Goal: Task Accomplishment & Management: Complete application form

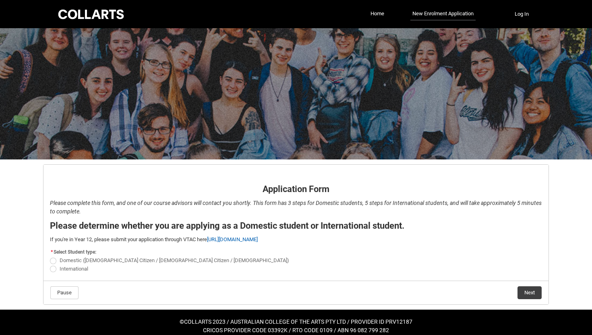
click at [63, 261] on span "Domestic ([DEMOGRAPHIC_DATA] Citizen / [DEMOGRAPHIC_DATA] Citizen / [DEMOGRAPHI…" at bounding box center [175, 260] width 230 height 6
click at [50, 257] on input "Domestic ([DEMOGRAPHIC_DATA] Citizen / [DEMOGRAPHIC_DATA] Citizen / [DEMOGRAPHI…" at bounding box center [50, 256] width 0 height 0
radio input "true"
click at [529, 291] on button "Next" at bounding box center [530, 292] width 24 height 13
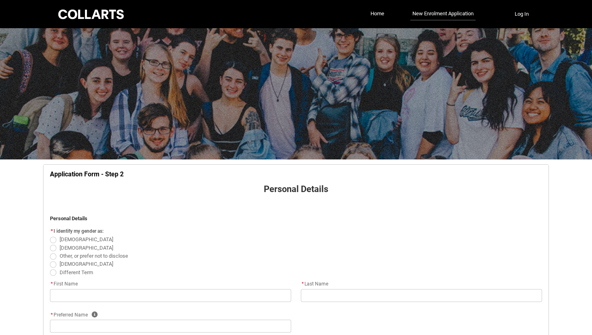
scroll to position [84, 0]
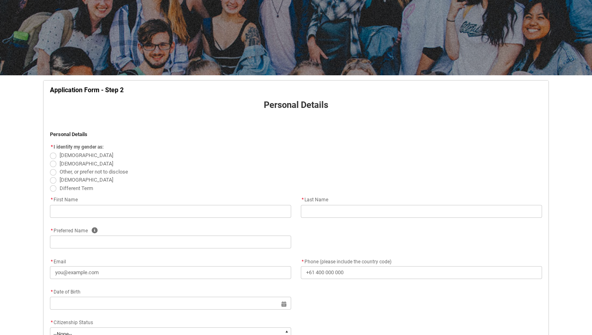
click at [65, 155] on span "[DEMOGRAPHIC_DATA]" at bounding box center [87, 155] width 54 height 6
click at [50, 151] on input "[DEMOGRAPHIC_DATA]" at bounding box center [50, 151] width 0 height 0
radio input "true"
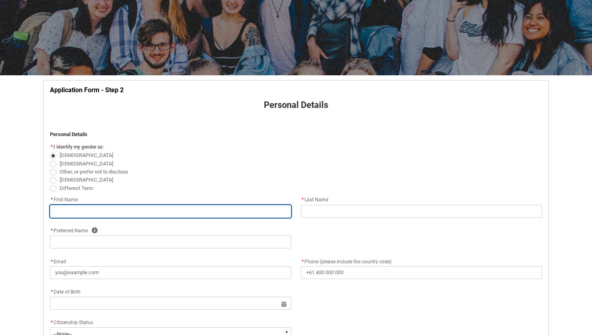
click at [95, 210] on input "REDU_Application_Form_for_Applicant flow" at bounding box center [170, 211] width 241 height 13
type lightning-primitive-input-simple "Charlotte"
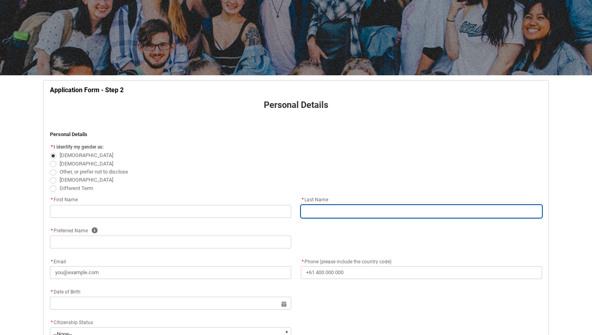
type lightning-primitive-input-simple "[PERSON_NAME]"
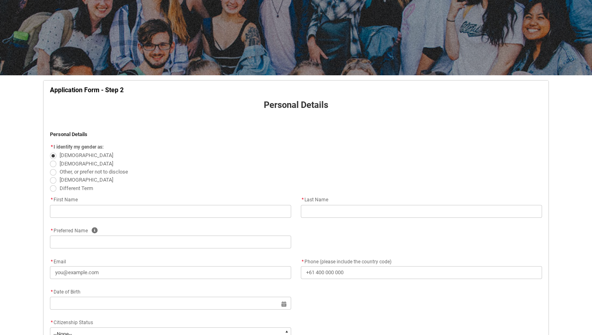
type lightning-primitive-input-simple "Charlotte"
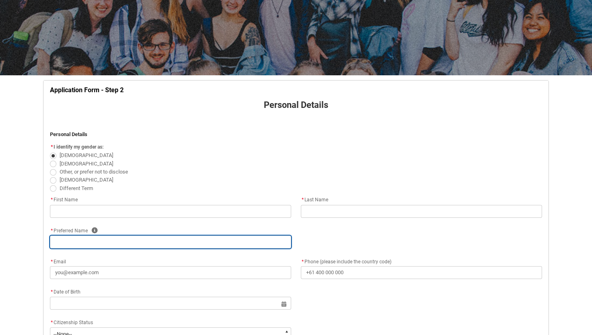
type lightning-primitive-input-simple "[EMAIL_ADDRESS][DOMAIN_NAME]"
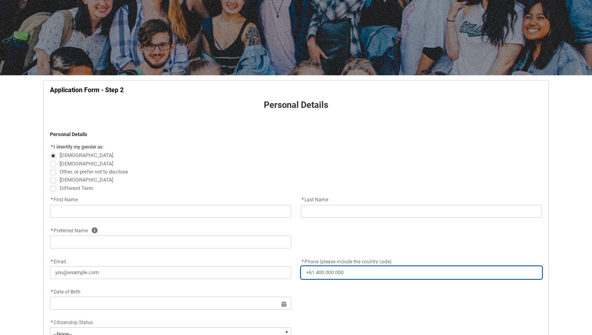
type lightning-primitive-input-simple "[PHONE_NUMBER]"
type lightning-primitive-input-simple "[STREET_ADDRESS][PERSON_NAME]"
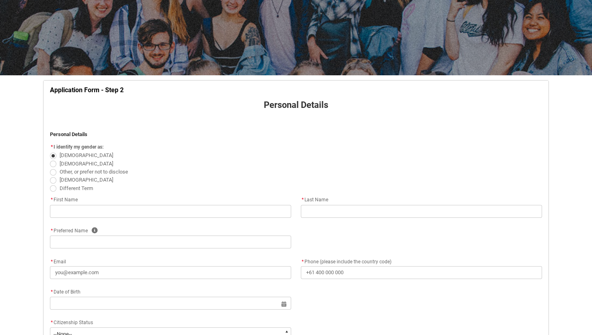
type lightning-primitive-input-simple "MORTDALE"
type lightning-primitive-input-simple "2223"
type lightning-primitive-input-simple "[GEOGRAPHIC_DATA]"
type lightning-select "Country_Choice.1101"
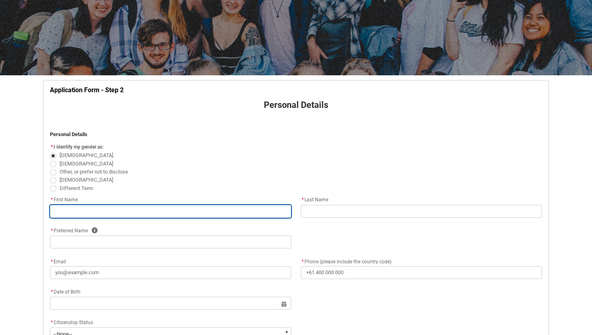
type input "Charlotte"
type input "[PERSON_NAME]"
type input "Charlotte"
type input "[EMAIL_ADDRESS][DOMAIN_NAME]"
type input "[PHONE_NUMBER]"
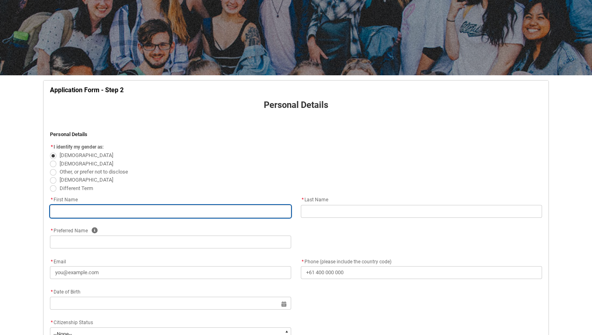
type input "[STREET_ADDRESS][PERSON_NAME]"
type input "MORTDALE"
type input "2223"
type input "[GEOGRAPHIC_DATA]"
select select "Country_Choice.1101"
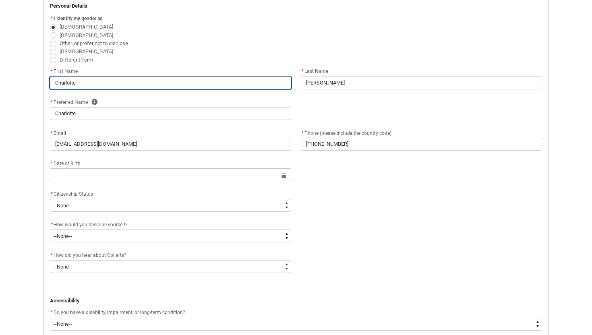
scroll to position [215, 0]
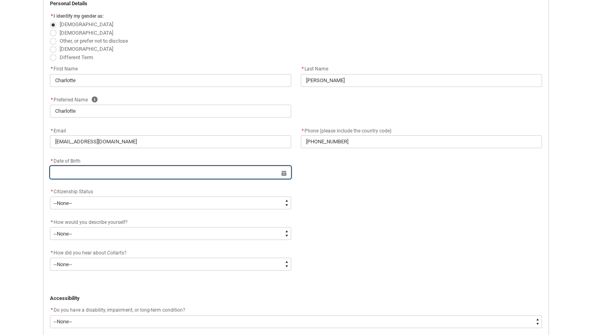
click at [133, 171] on input "REDU_Application_Form_for_Applicant flow" at bounding box center [170, 172] width 241 height 13
select select "2025"
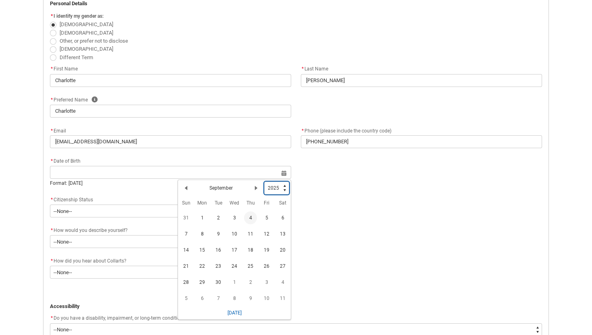
click at [272, 186] on select "1925 1926 1927 1928 1929 1930 1931 1932 1933 1934 1935 1936 1937 1938 1939 1940…" at bounding box center [276, 188] width 25 height 13
type lightning-select "2006"
select select "2006"
click at [186, 187] on lightning-primitive-icon "Date picker: September" at bounding box center [186, 188] width 6 height 6
click at [186, 187] on lightning-primitive-icon "Date picker: August" at bounding box center [186, 188] width 6 height 6
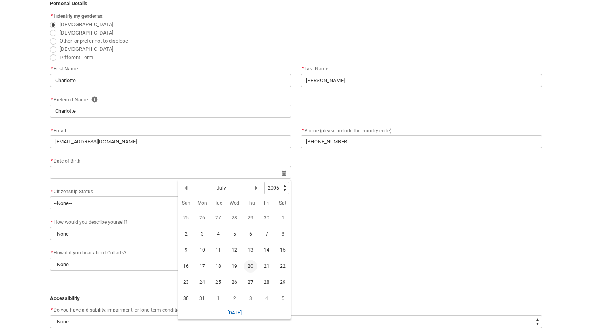
click at [246, 265] on span "20" at bounding box center [250, 266] width 13 height 13
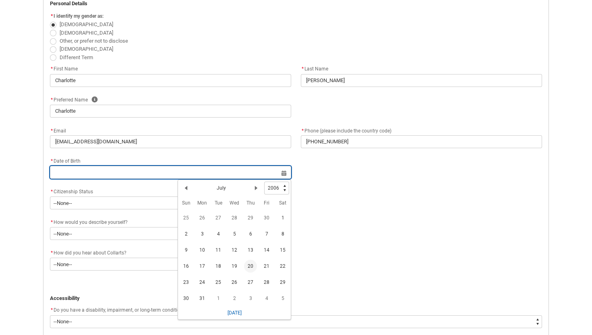
type lightning-datepicker "[DATE]"
type lightning-input "[DATE]"
type input "[DATE]"
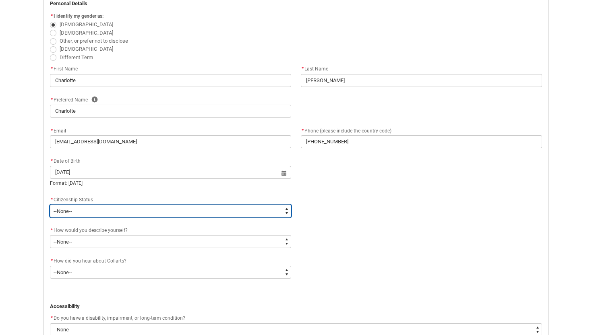
click at [92, 214] on select "--None-- [DEMOGRAPHIC_DATA] Humanitarian Visa [DEMOGRAPHIC_DATA] citizen Other …" at bounding box center [170, 211] width 241 height 13
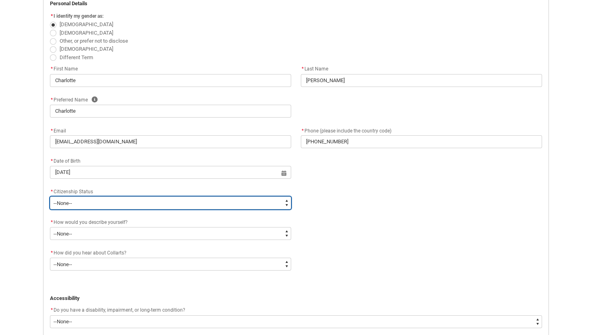
type lightning-select "Citizenship.1"
select select "Citizenship.1"
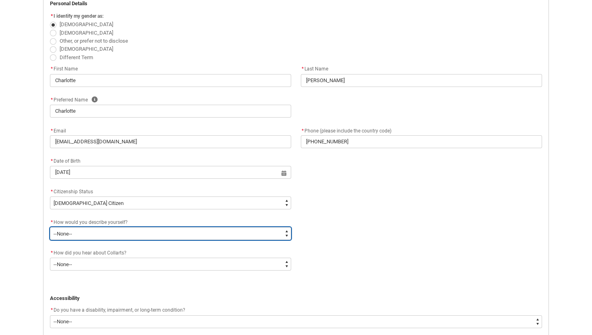
click at [91, 237] on select "--None-- I'm currently in Year 12 and planning what I'll do after school I've c…" at bounding box center [170, 233] width 241 height 13
type lightning-select "HSLC_Domestic_f"
select select "HSLC_Domestic_f"
click at [118, 233] on select "--None-- I'm currently in Year 12 and planning what I'll do after school I've c…" at bounding box center [170, 233] width 241 height 13
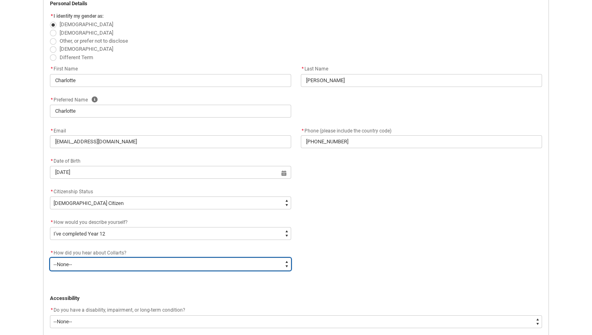
click at [162, 265] on select "--None-- Advertising - Facebook Advertising - Google Advertising - Instagram Ad…" at bounding box center [170, 264] width 241 height 13
type lightning-select "Heard_About_Collarts_[DOMAIN_NAME] Search (Google)"
select select "Heard_About_Collarts_[DOMAIN_NAME] Search (Google)"
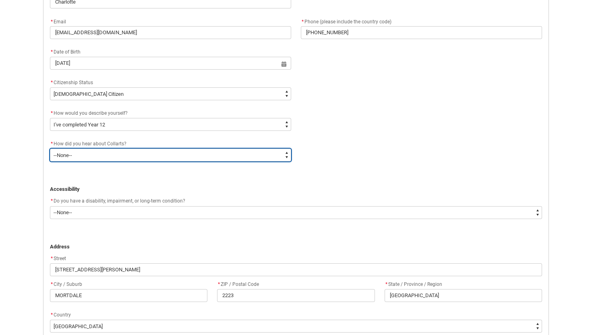
scroll to position [332, 0]
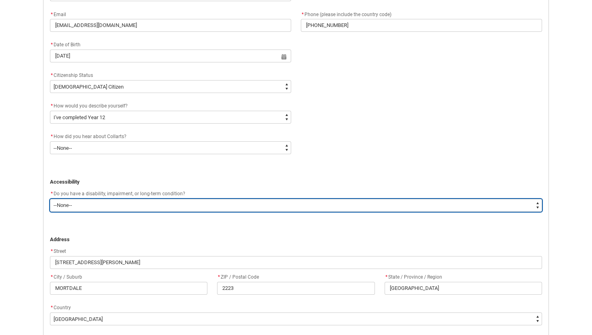
click at [147, 204] on select "--None-- Yes No" at bounding box center [296, 205] width 492 height 13
type lightning-select "No_TextChoice"
select select "No_TextChoice"
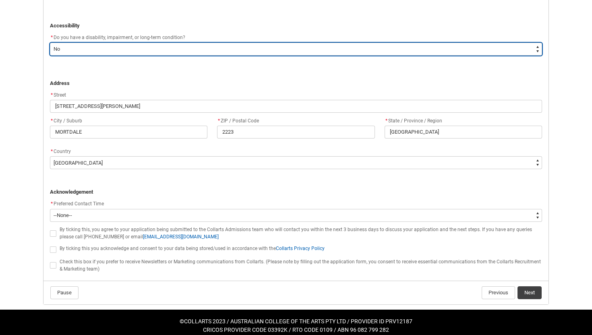
scroll to position [495, 0]
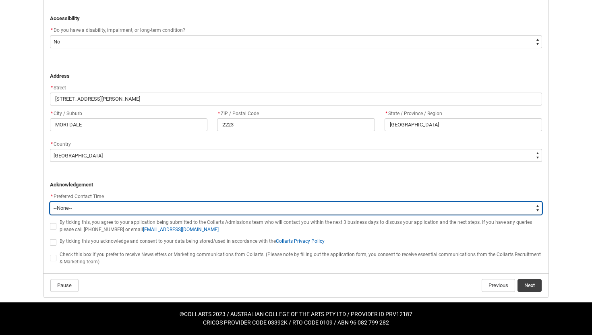
click at [124, 204] on select "--None-- Morning (9:00AM-12:00PM) Afternoon (12:00PM-5:00PM)" at bounding box center [296, 208] width 492 height 13
type lightning-select "P_Contact_Time_Afternoon"
select select "P_Contact_Time_Afternoon"
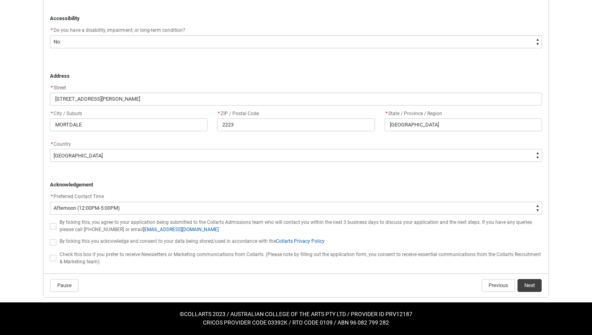
click at [53, 225] on span "REDU_Application_Form_for_Applicant flow" at bounding box center [53, 226] width 6 height 6
click at [50, 222] on input "REDU_Application_Form_for_Applicant flow" at bounding box center [50, 222] width 0 height 0
type lightning-input "true"
checkbox input "true"
click at [52, 240] on span "REDU_Application_Form_for_Applicant flow" at bounding box center [53, 242] width 6 height 6
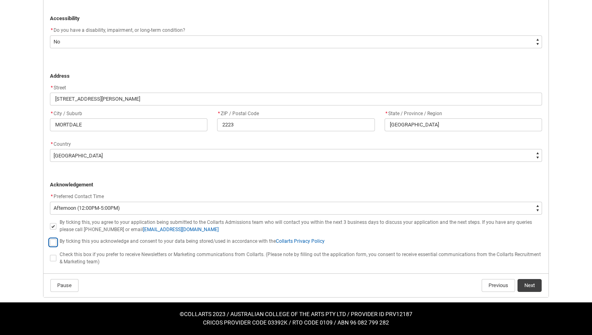
click at [50, 238] on input "REDU_Application_Form_for_Applicant flow" at bounding box center [50, 238] width 0 height 0
type lightning-input "true"
checkbox input "true"
click at [54, 257] on span "REDU_Application_Form_for_Applicant flow" at bounding box center [53, 258] width 6 height 6
click at [50, 254] on input "REDU_Application_Form_for_Applicant flow" at bounding box center [50, 254] width 0 height 0
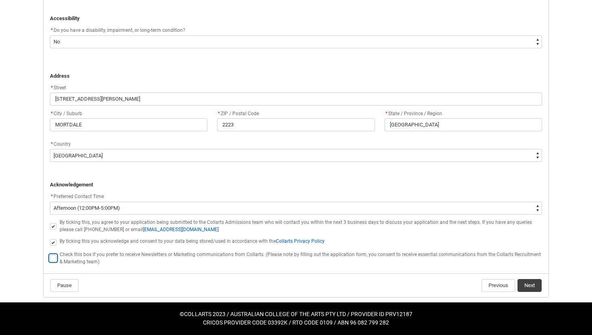
type lightning-input "true"
checkbox input "true"
click at [532, 283] on button "Next" at bounding box center [530, 285] width 24 height 13
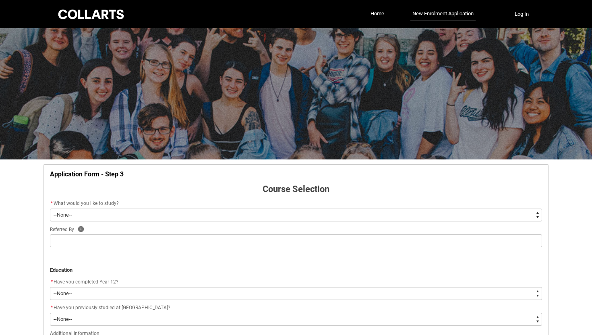
scroll to position [84, 0]
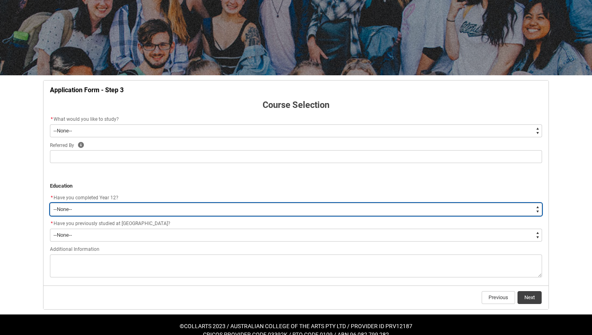
click at [85, 210] on select "--None-- Yes No Other" at bounding box center [296, 209] width 492 height 13
type lightning-select "Year_12_Completition.Yes"
select select "Year_12_Completition.Yes"
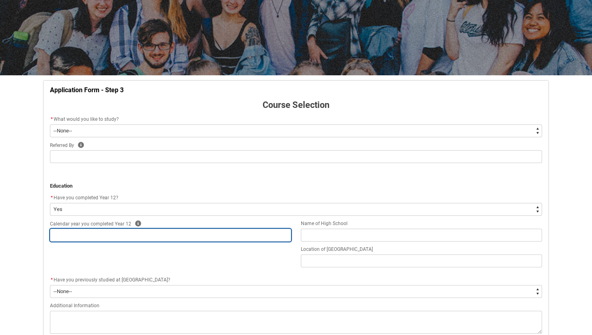
click at [110, 234] on input "REDU_Application_Form_for_Applicant flow" at bounding box center [170, 235] width 241 height 13
type lightning-primitive-input-simple "2"
type input "2"
type lightning-primitive-input-simple "20"
type input "20"
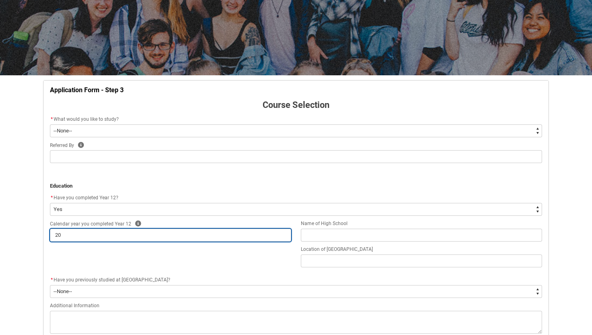
type lightning-primitive-input-simple "202"
type input "202"
type lightning-primitive-input-simple "2024"
type input "2024"
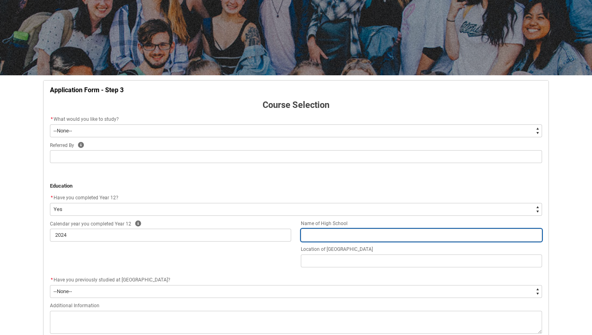
click at [341, 231] on input "REDU_Application_Form_for_Applicant flow" at bounding box center [421, 235] width 241 height 13
type lightning-primitive-input-simple "G"
type input "G"
type lightning-primitive-input-simple "Ge"
type input "Ge"
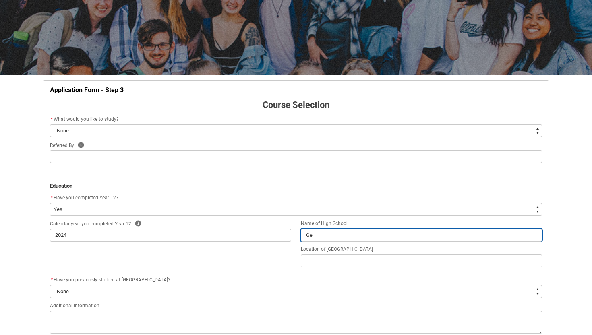
type lightning-primitive-input-simple "Geo"
type input "Geo"
type lightning-primitive-input-simple "Geor"
type input "Geor"
type lightning-primitive-input-simple "[PERSON_NAME]"
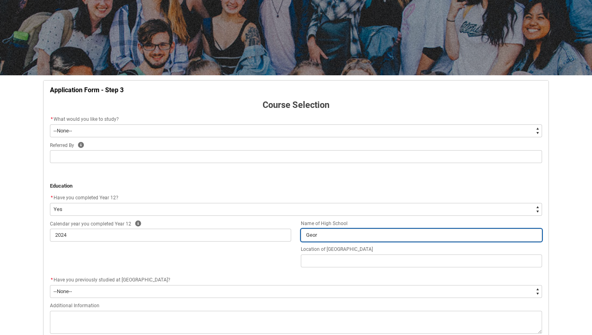
type input "[PERSON_NAME]"
type lightning-primitive-input-simple "[PERSON_NAME]"
type input "[PERSON_NAME]"
type lightning-primitive-input-simple "[PERSON_NAME]"
type input "[PERSON_NAME]"
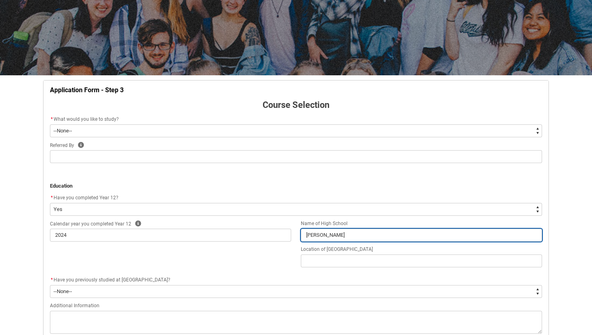
type lightning-primitive-input-simple "[PERSON_NAME]"
type input "[PERSON_NAME]"
type lightning-primitive-input-simple "[PERSON_NAME]"
type input "[PERSON_NAME]"
type lightning-primitive-input-simple "[PERSON_NAME]"
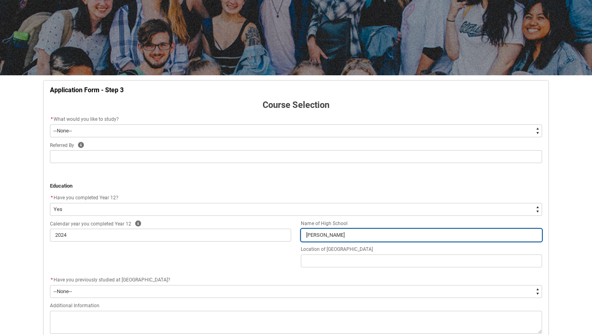
type input "[PERSON_NAME]"
type lightning-primitive-input-simple "[PERSON_NAME]"
type input "[PERSON_NAME]"
type lightning-primitive-input-simple "[PERSON_NAME]"
type input "[PERSON_NAME]"
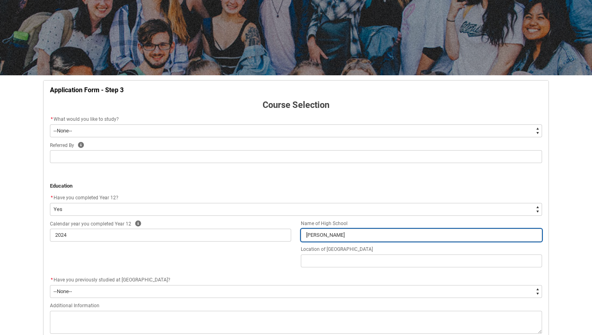
type lightning-primitive-input-simple "[PERSON_NAME]"
type input "[PERSON_NAME]"
type lightning-primitive-input-simple "[PERSON_NAME]"
type input "[PERSON_NAME]"
type lightning-primitive-input-simple "Georges River"
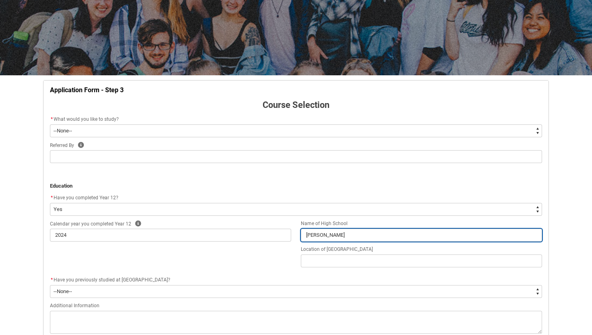
type input "Georges River"
type lightning-primitive-input-simple "Georges River"
type input "Georges River"
type lightning-primitive-input-simple "Georges River C"
type input "Georges River C"
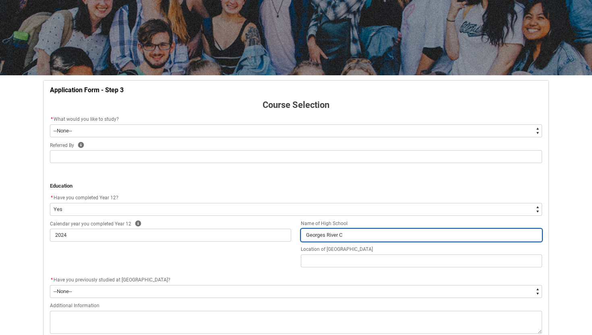
type lightning-primitive-input-simple "Georges River Co"
type input "Georges River Co"
type lightning-primitive-input-simple "Georges River Col"
type input "Georges River Col"
type lightning-primitive-input-simple "Georges River Coll"
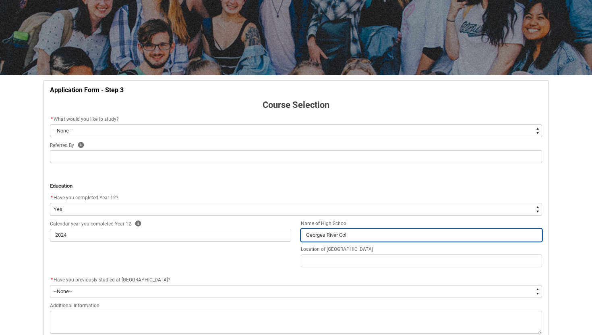
type input "Georges River Coll"
type lightning-primitive-input-simple "Georges River Colle"
type input "Georges River Colle"
type lightning-primitive-input-simple "Georges River Colleg"
type input "Georges River Colleg"
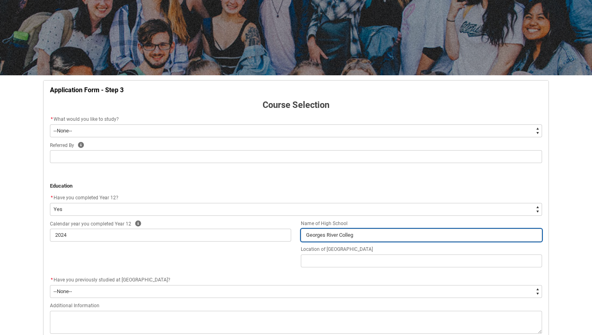
type lightning-primitive-input-simple "[GEOGRAPHIC_DATA]"
type input "[GEOGRAPHIC_DATA]"
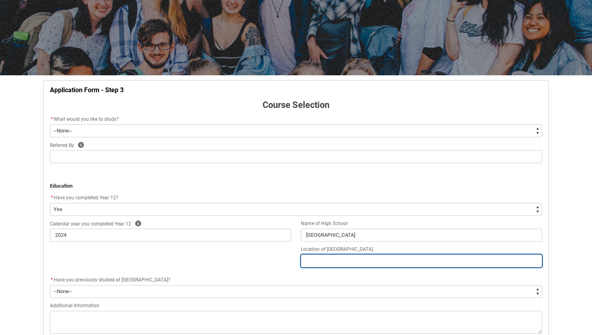
click at [356, 257] on input "REDU_Application_Form_for_Applicant flow" at bounding box center [421, 261] width 241 height 13
type lightning-primitive-input-simple "O"
type input "O"
type lightning-primitive-input-simple "Oa"
type input "Oa"
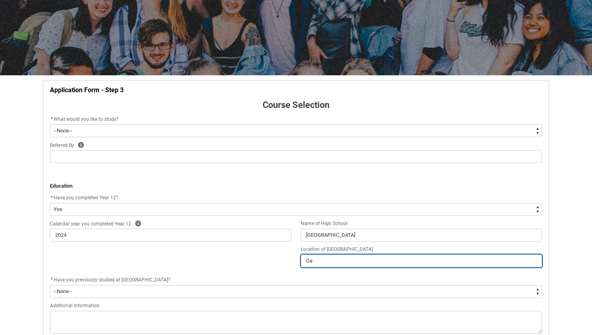
type lightning-primitive-input-simple "Oat"
type input "Oat"
type lightning-primitive-input-simple "Oatl"
type input "Oatl"
type lightning-primitive-input-simple "Oatle"
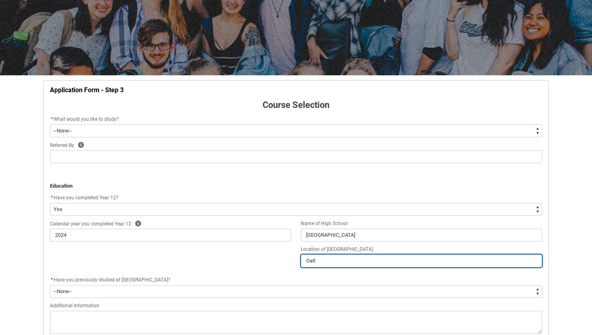
type input "Oatle"
type lightning-primitive-input-simple "Oatley"
type input "Oatley"
type lightning-primitive-input-simple "Oatle"
type input "Oatle"
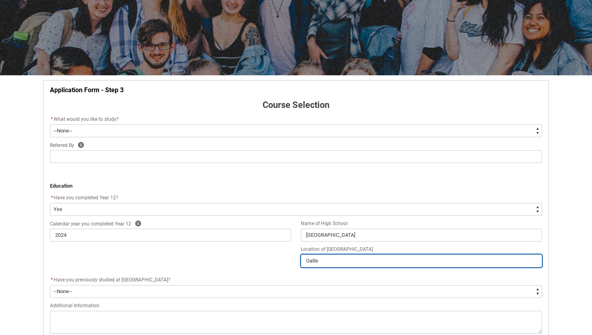
type lightning-primitive-input-simple "Oatl"
type input "Oatl"
type lightning-primitive-input-simple "Oat"
type input "Oat"
type lightning-primitive-input-simple "Oa"
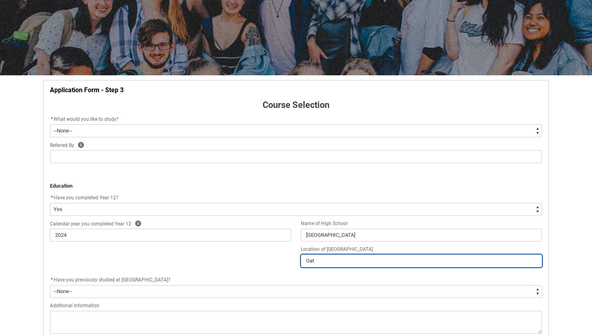
type input "Oa"
type lightning-primitive-input-simple "O"
type input "O"
type lightning-primitive-input-simple "S"
type input "S"
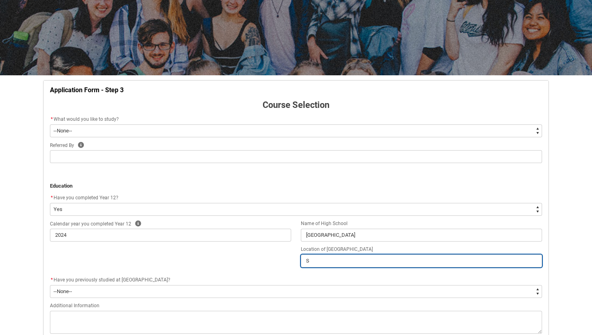
type lightning-primitive-input-simple "Sy"
type input "Sy"
type lightning-primitive-input-simple "Syn"
type input "Syn"
type lightning-primitive-input-simple "Syne"
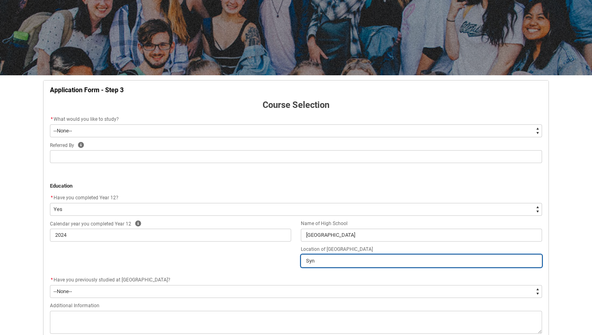
type input "Syne"
type lightning-primitive-input-simple "Syney"
type input "Syney"
type lightning-primitive-input-simple "Syne"
type input "Syne"
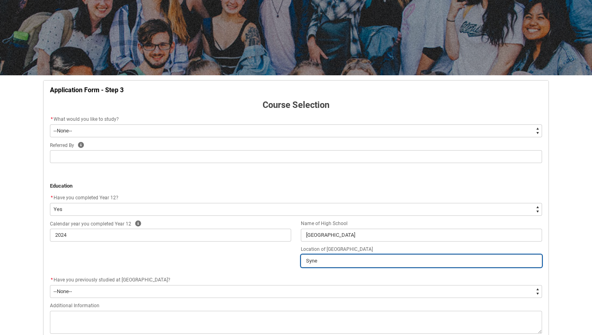
type lightning-primitive-input-simple "Syn"
type input "Syn"
type lightning-primitive-input-simple "Sy"
type input "Sy"
type lightning-primitive-input-simple "[PERSON_NAME]"
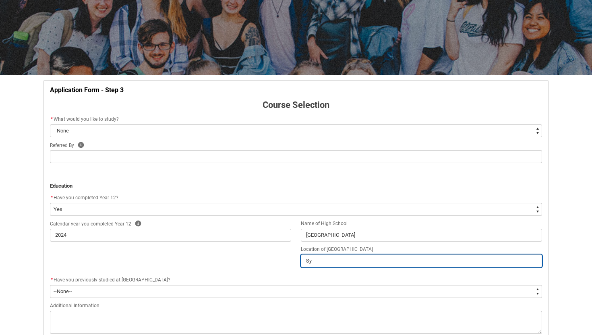
type input "[PERSON_NAME]"
type lightning-primitive-input-simple "Sydn"
type input "Sydn"
type lightning-primitive-input-simple "Sydne"
type input "Sydne"
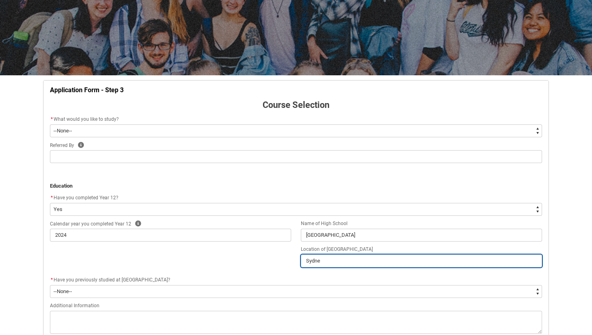
type lightning-primitive-input-simple "[GEOGRAPHIC_DATA]"
type input "[GEOGRAPHIC_DATA]"
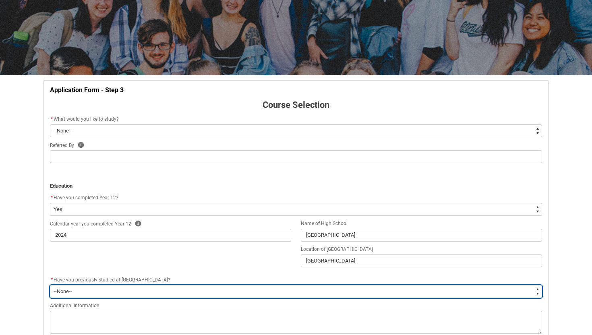
click at [121, 290] on select "--None-- Yes No" at bounding box center [296, 291] width 492 height 13
type lightning-select "[URL][DOMAIN_NAME]"
select select "[URL][DOMAIN_NAME]"
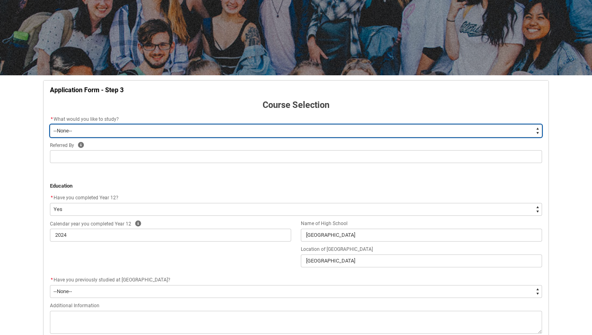
click at [139, 135] on select "--None-- Diploma Bachelor Post Graduate" at bounding box center [296, 130] width 492 height 13
type lightning-select "WhichDegree_Bachelor"
select select "WhichDegree_Bachelor"
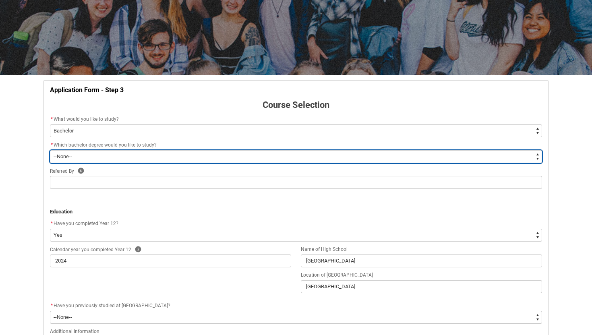
click at [132, 157] on select "--None-- Bachelor of 2D Animation Bachelor of Applied Business (Entertainment M…" at bounding box center [296, 156] width 492 height 13
type lightning-select "ProgramChoice_Degree.001I7000002y5S7IAI"
select select "ProgramChoice_Degree.001I7000002y5S7IAI"
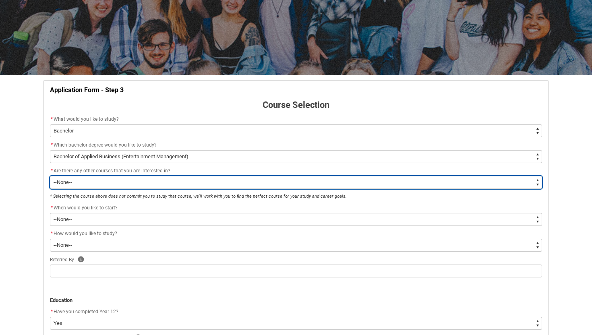
click at [120, 180] on select "--None-- Yes No" at bounding box center [296, 182] width 492 height 13
click at [103, 179] on select "--None-- Yes No" at bounding box center [296, 182] width 492 height 13
type lightning-select "Yes_TextChoice"
select select "Yes_TextChoice"
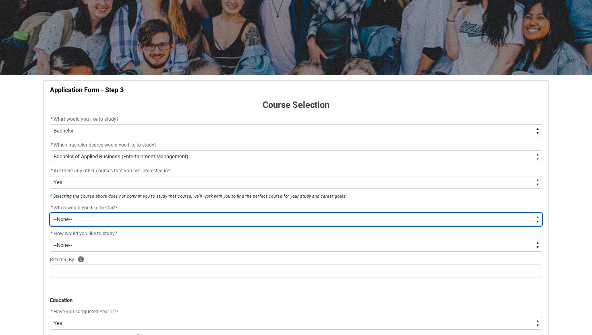
click at [104, 222] on select "--None-- Trimester 1 2026, starting [DATE] Trimester 3 2025, starting [DATE]" at bounding box center [296, 219] width 492 height 13
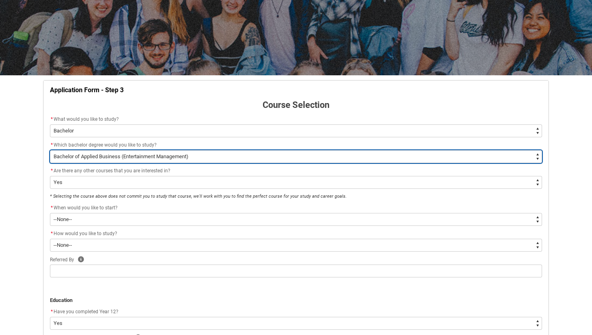
click at [176, 158] on select "--None-- Bachelor of 2D Animation Bachelor of Applied Business (Entertainment M…" at bounding box center [296, 156] width 492 height 13
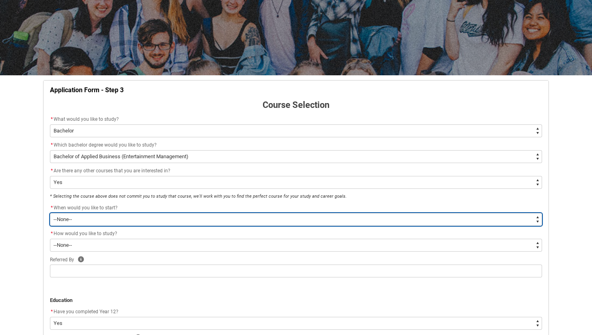
click at [147, 215] on select "--None-- Trimester 1 2026, starting [DATE] Trimester 3 2025, starting [DATE]" at bounding box center [296, 219] width 492 height 13
type lightning-select "Starting_Term.a0pI70000004aTdIAI"
select select "Starting_Term.a0pI70000004aTdIAI"
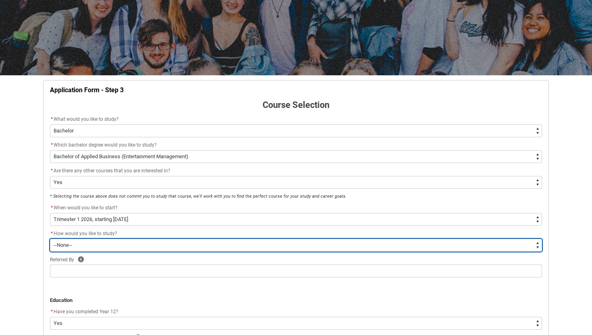
click at [140, 249] on select "--None-- On-campus Online" at bounding box center [296, 245] width 492 height 13
type lightning-select "WhichStudyMethod_OnCampus"
select select "WhichStudyMethod_OnCampus"
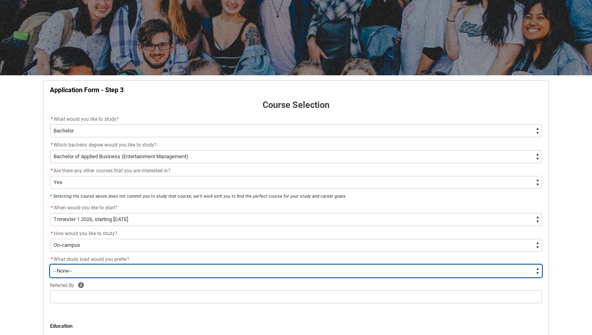
click at [114, 274] on select "--None-- Full-time Part-time" at bounding box center [296, 271] width 492 height 13
type lightning-select "WhichStudyLoad_FullTime"
select select "WhichStudyLoad_FullTime"
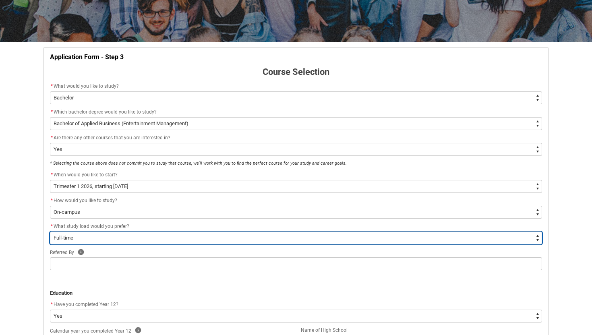
scroll to position [181, 0]
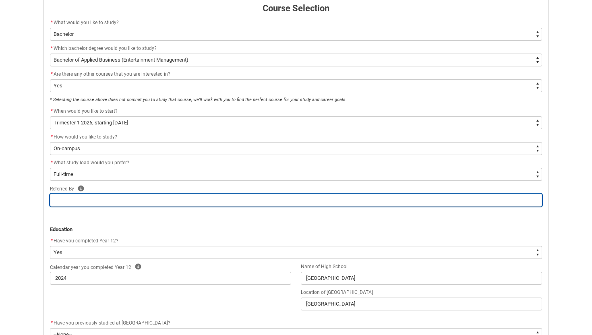
click at [124, 199] on input "REDU_Application_Form_for_Applicant flow" at bounding box center [296, 200] width 492 height 13
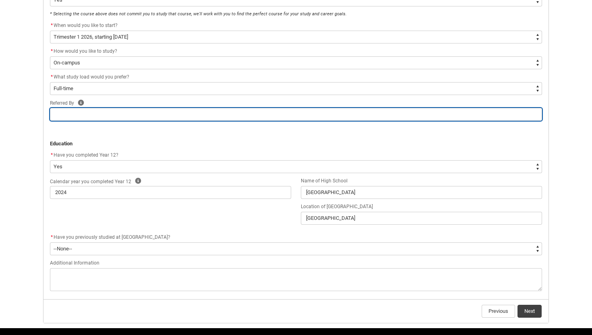
scroll to position [292, 0]
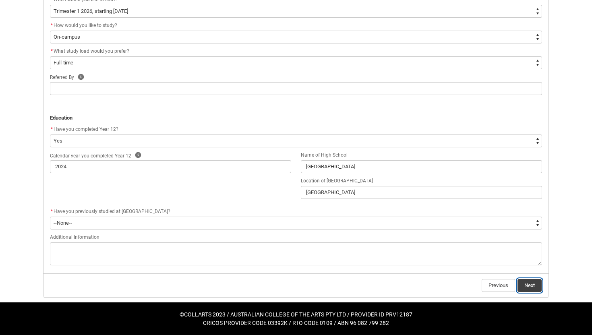
click at [535, 288] on button "Next" at bounding box center [530, 285] width 24 height 13
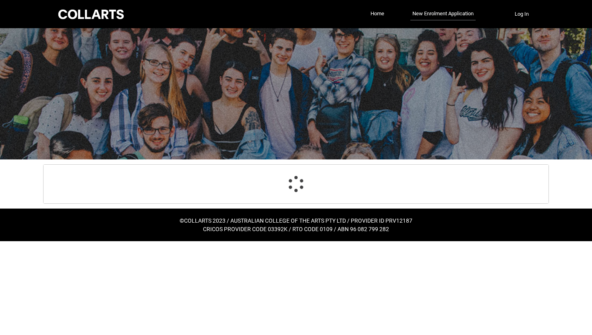
scroll to position [0, 0]
